Goal: Information Seeking & Learning: Learn about a topic

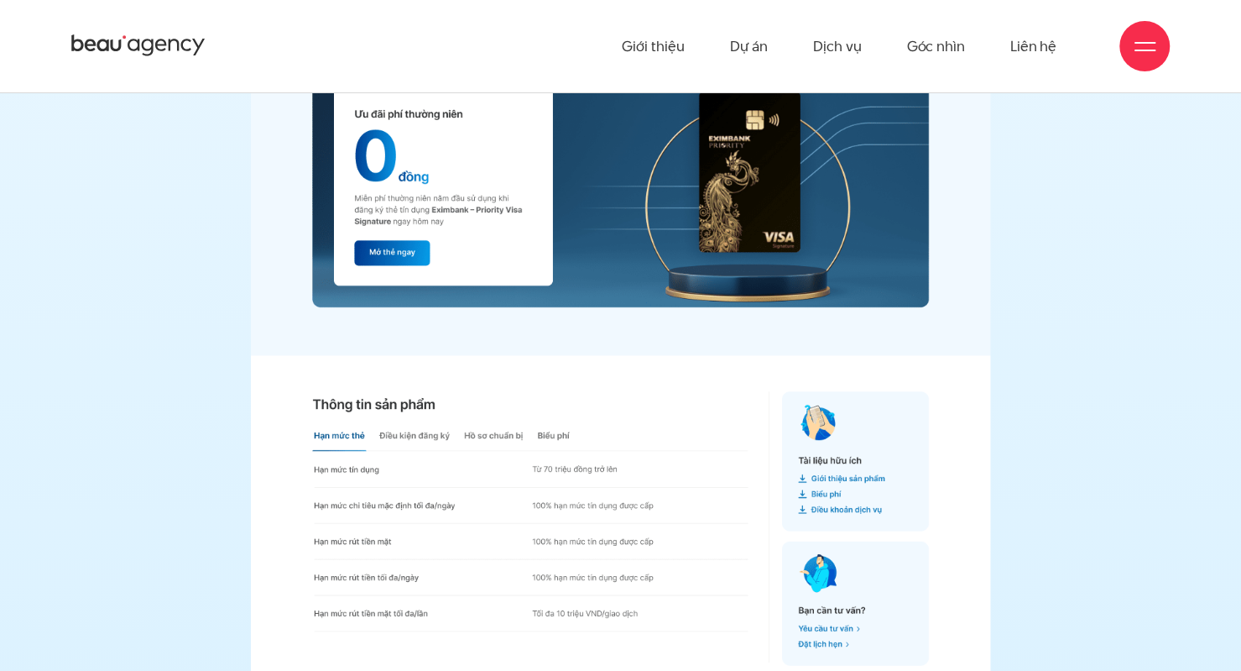
scroll to position [14017, 0]
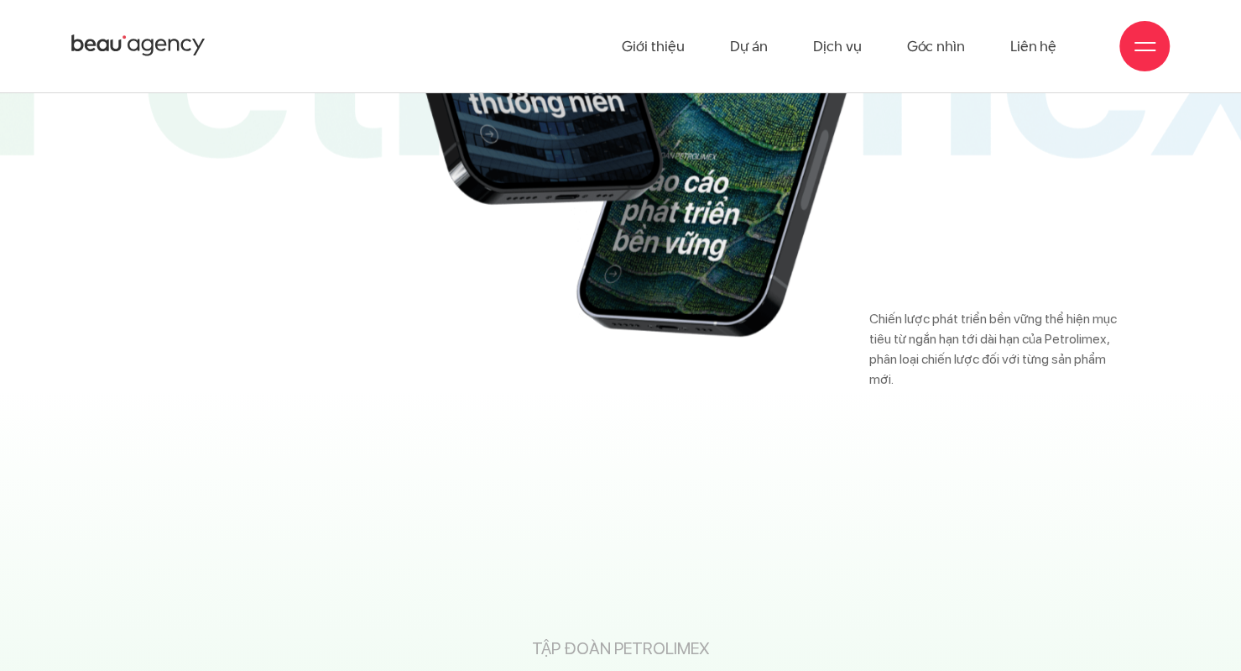
scroll to position [20926, 0]
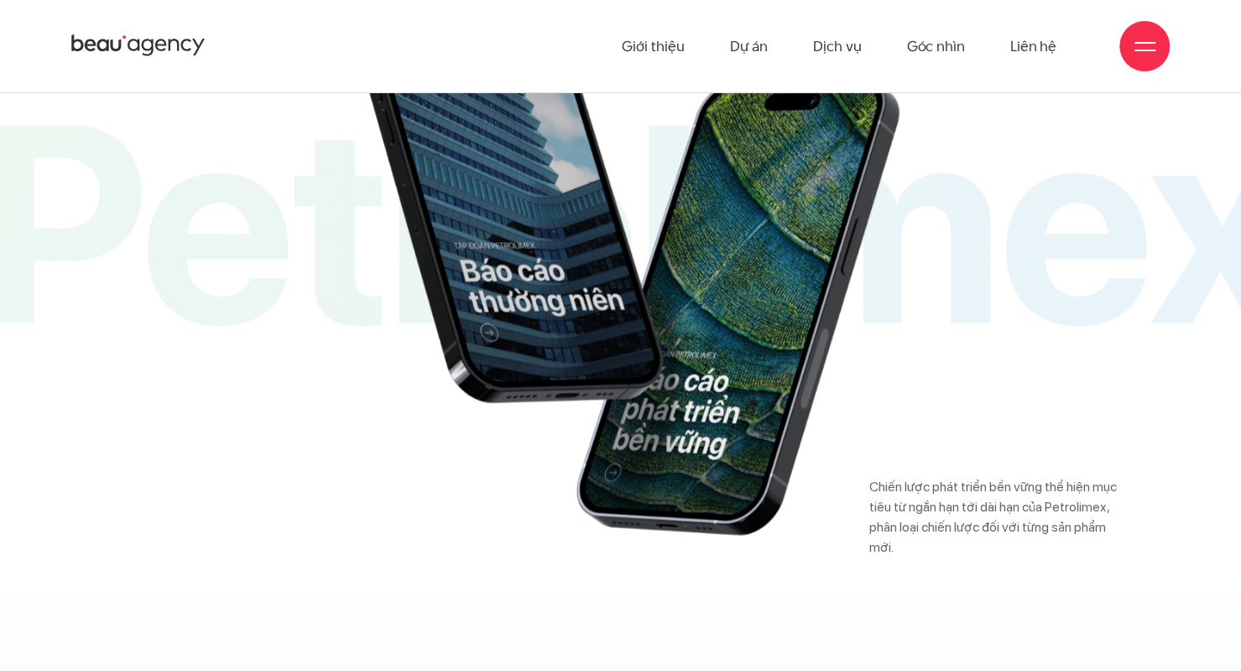
click at [537, 360] on img at bounding box center [620, 242] width 573 height 590
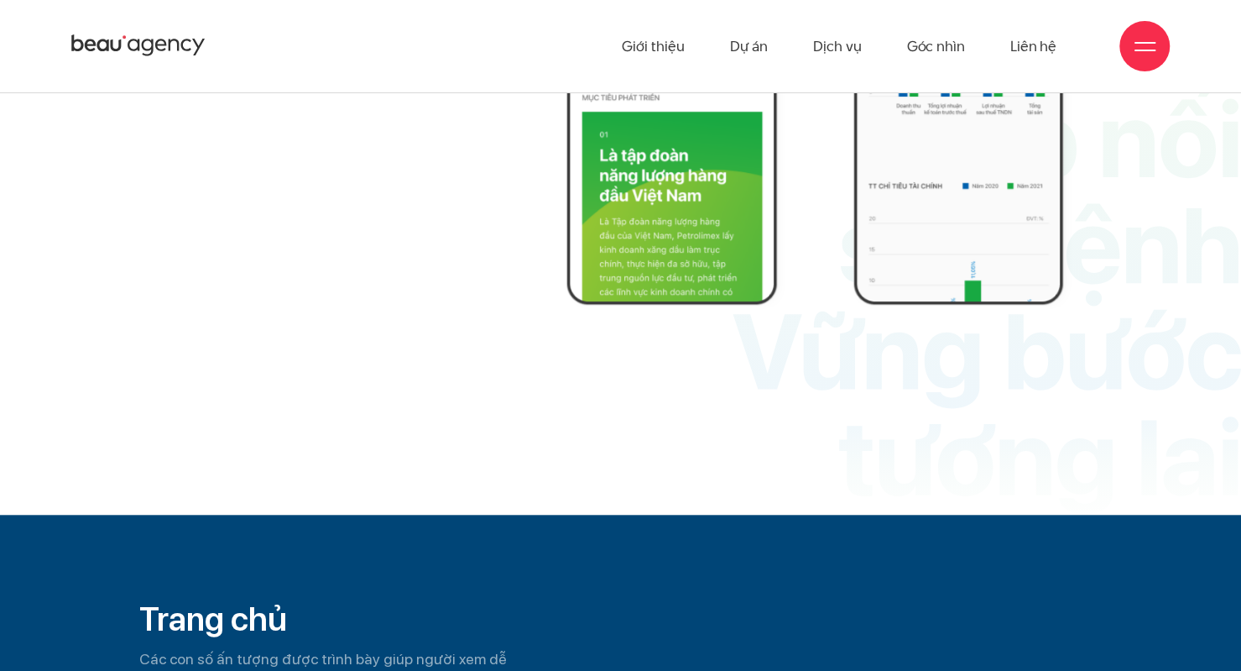
scroll to position [4113, 0]
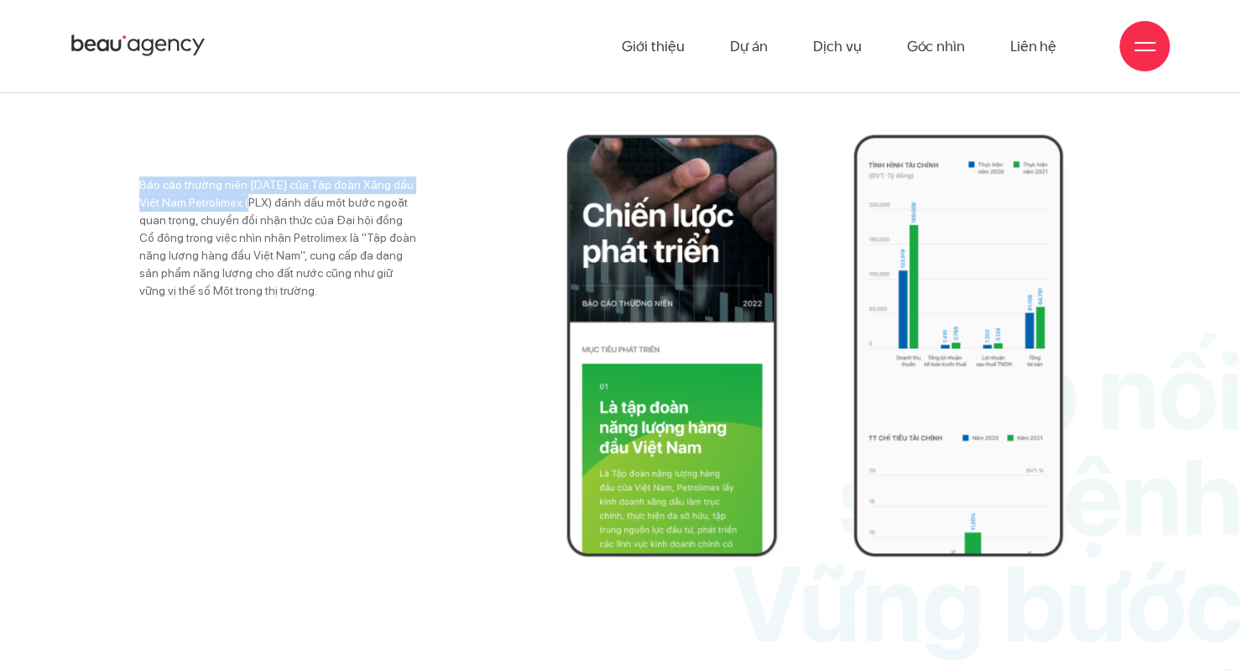
drag, startPoint x: 130, startPoint y: 173, endPoint x: 238, endPoint y: 204, distance: 112.6
click at [238, 204] on div "Báo cáo thường niên năm 2022 của Tập đoàn Xăng dầu Việt Nam Petrolimex (PLX) đá…" at bounding box center [620, 345] width 1169 height 422
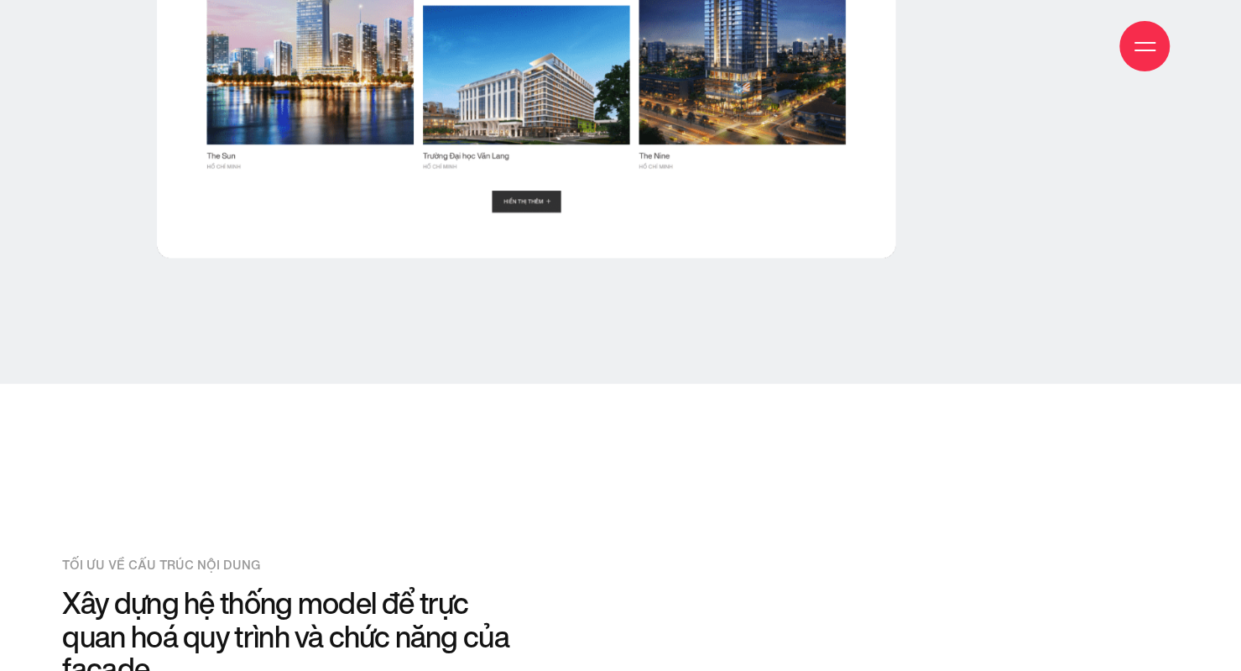
scroll to position [12422, 0]
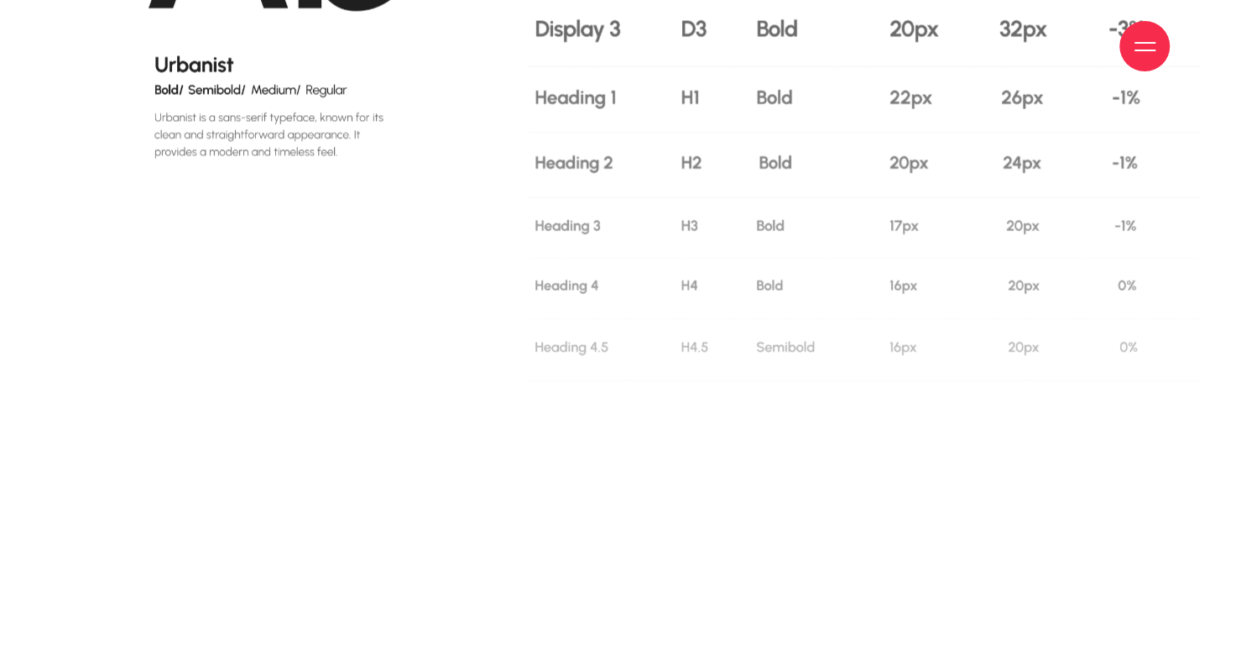
scroll to position [17038, 0]
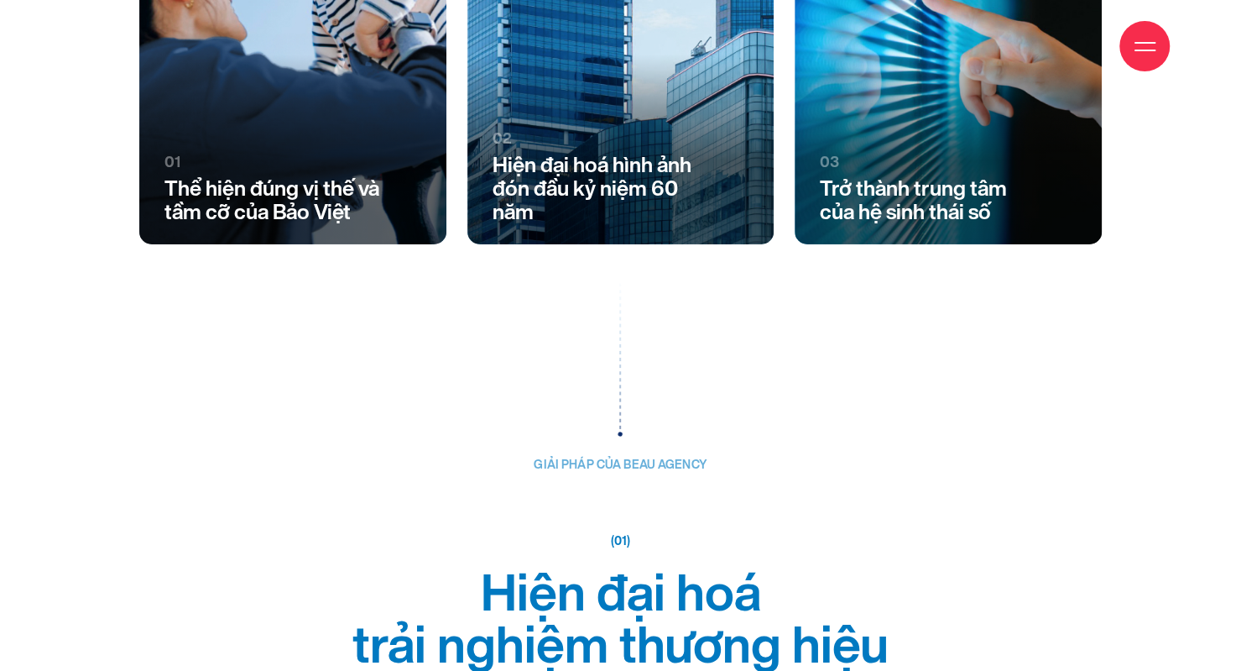
scroll to position [3189, 0]
click at [606, 369] on div at bounding box center [621, 356] width 768 height 159
click at [436, 238] on div at bounding box center [292, 5] width 307 height 475
click at [618, 417] on img at bounding box center [620, 356] width 5 height 159
click at [616, 215] on h3 "Hiện đại hoá hình ảnh đón đầu kỷ niệm 60 năm" at bounding box center [606, 188] width 226 height 70
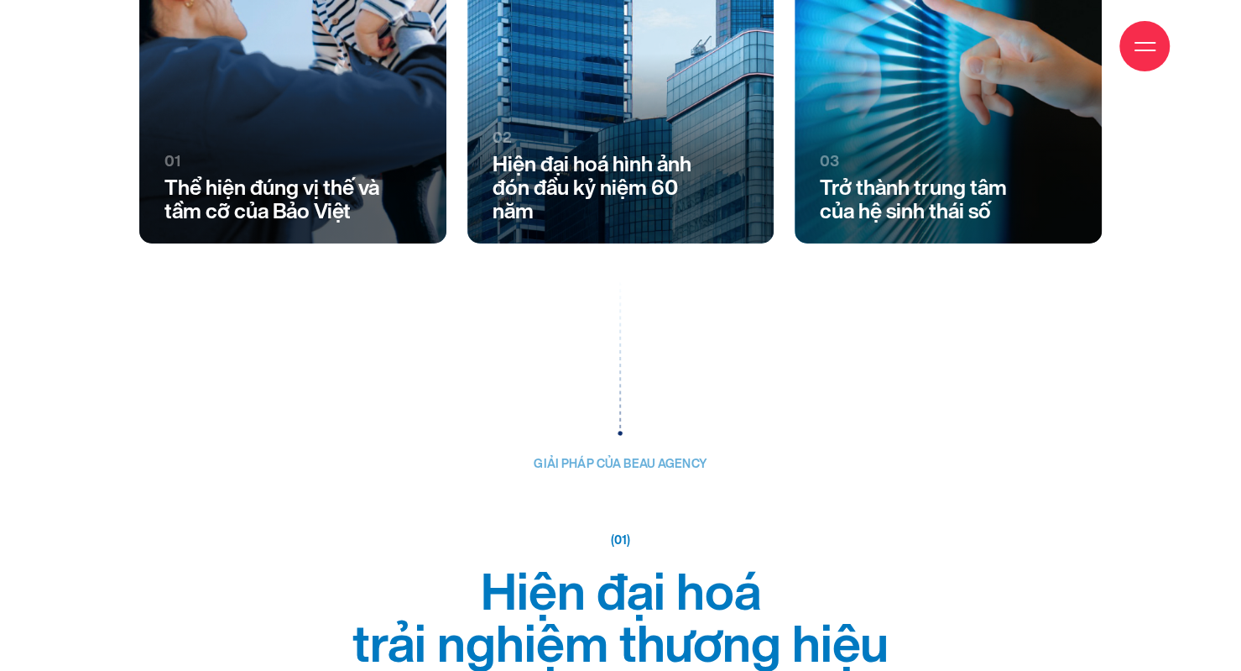
click at [821, 169] on p "03" at bounding box center [933, 161] width 226 height 15
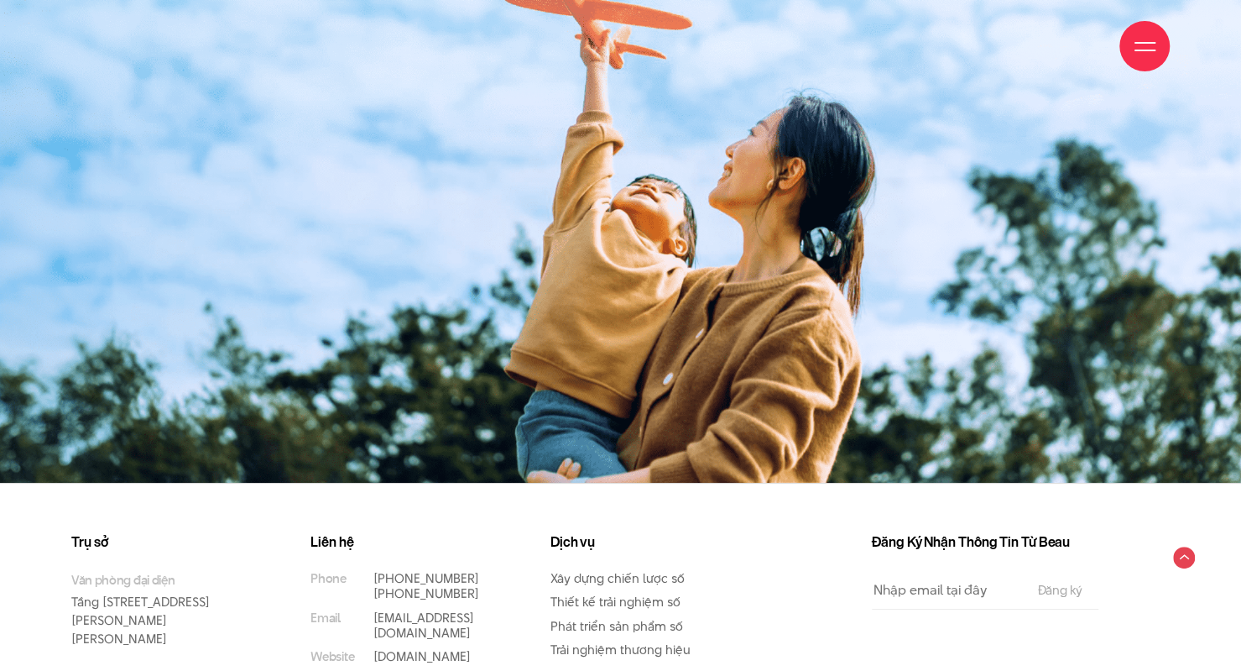
scroll to position [22160, 0]
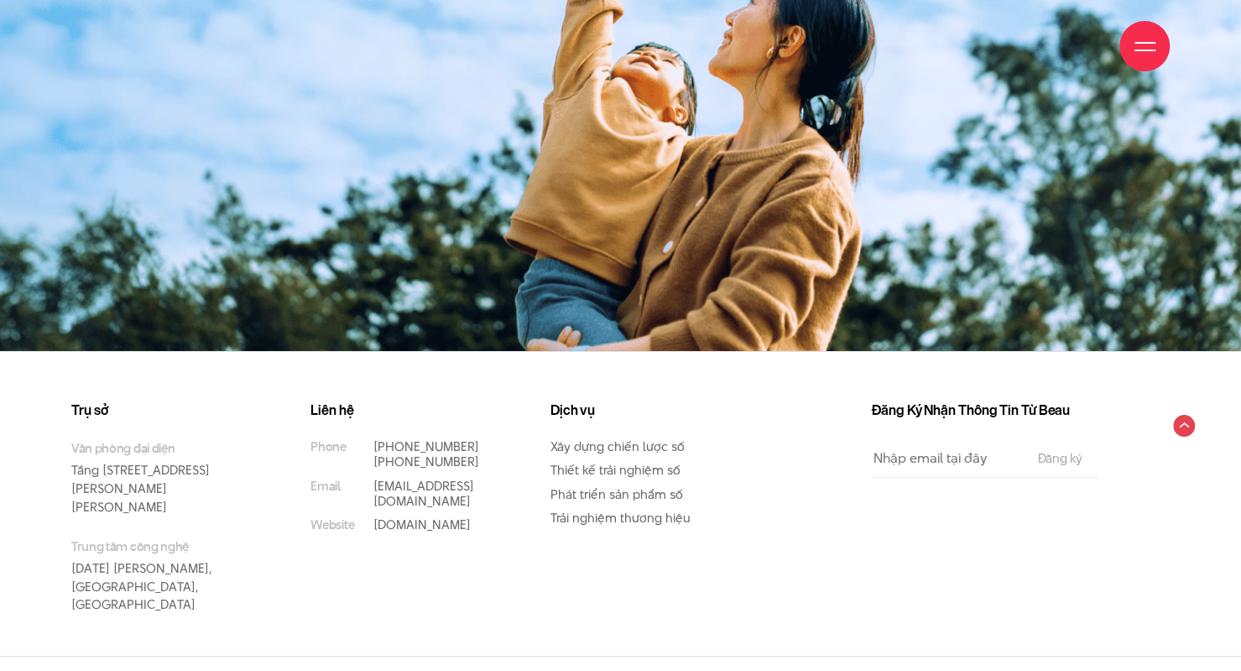
click at [777, 415] on div "Đăng Ký Nhận Thông Tin Từ Beau Email The subscriber's email address. Đăng ký" at bounding box center [956, 528] width 359 height 253
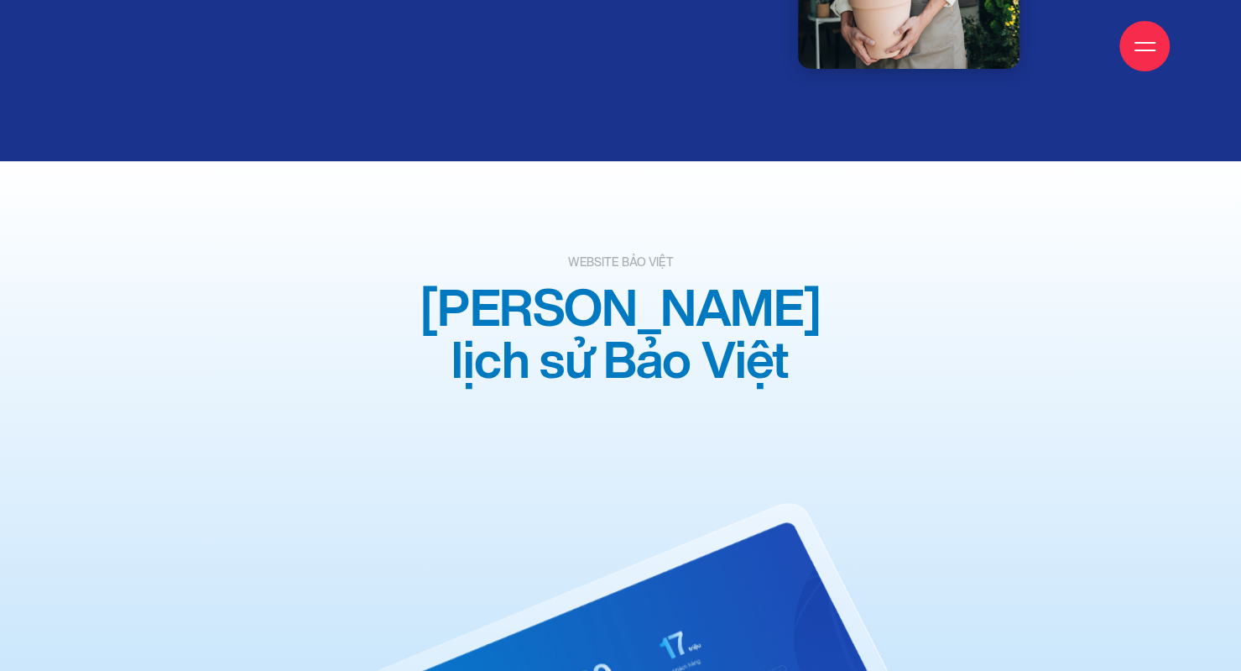
scroll to position [11750, 0]
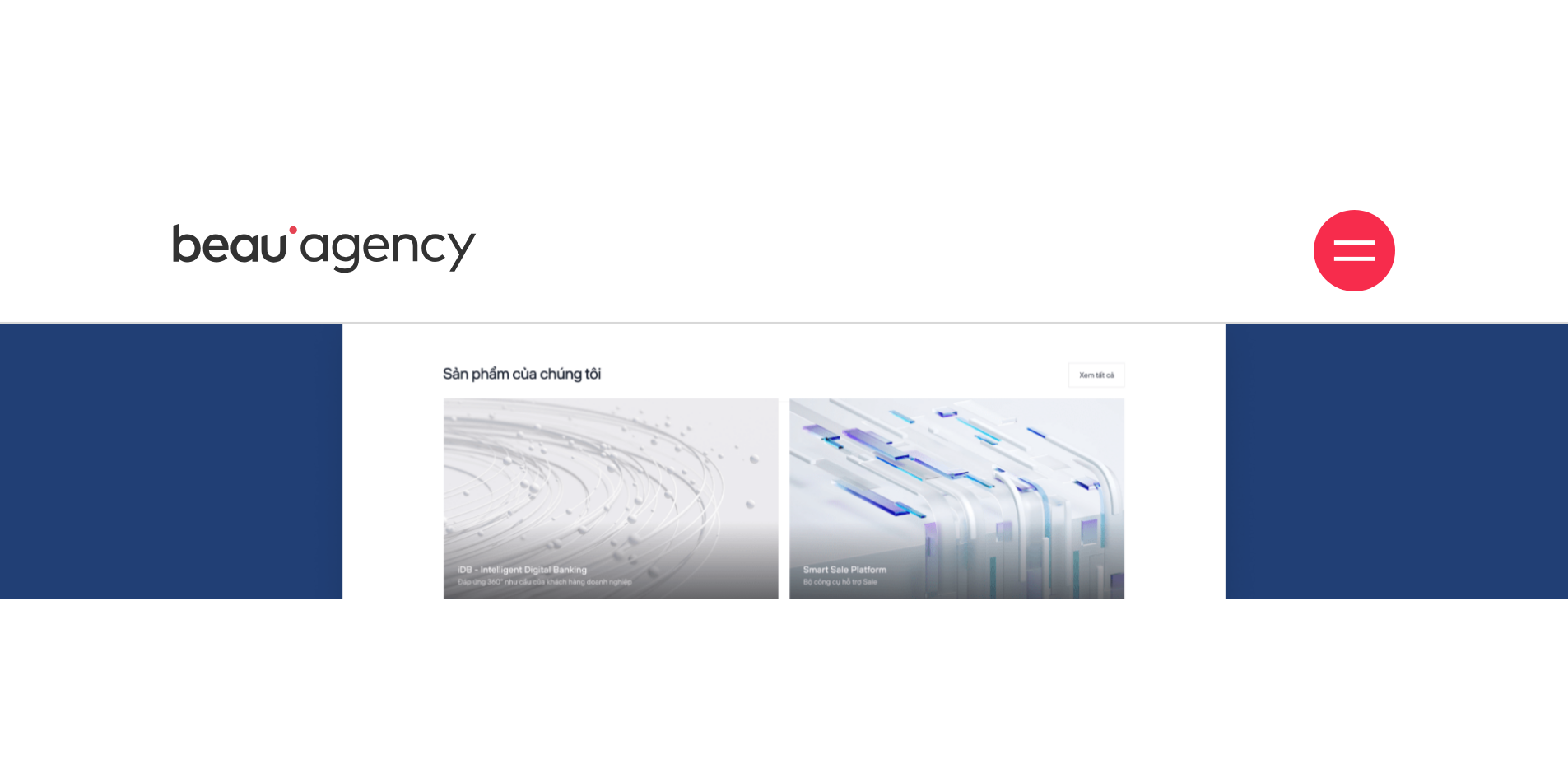
scroll to position [3623, 0]
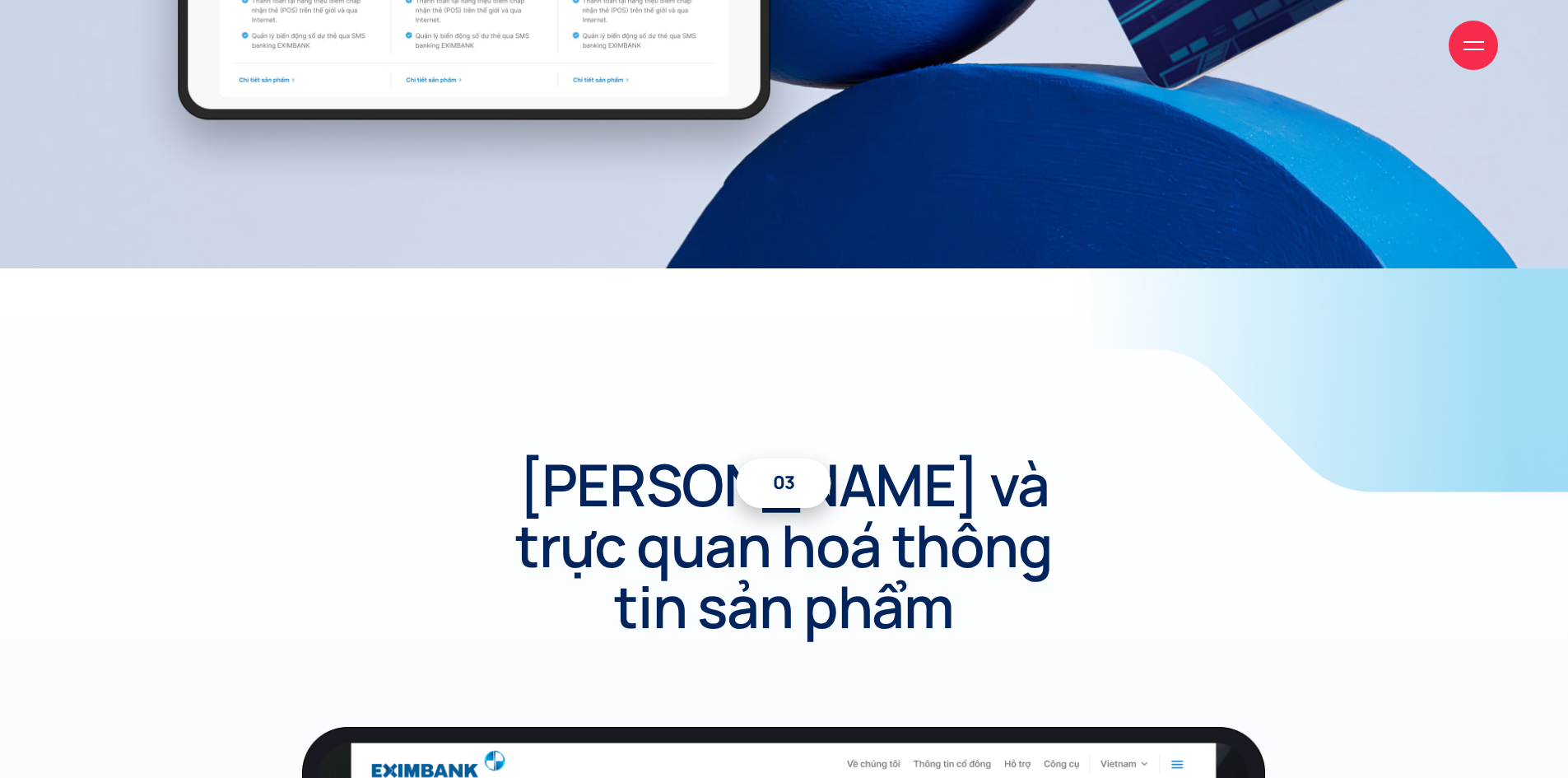
scroll to position [14657, 0]
